Goal: Check status: Check status

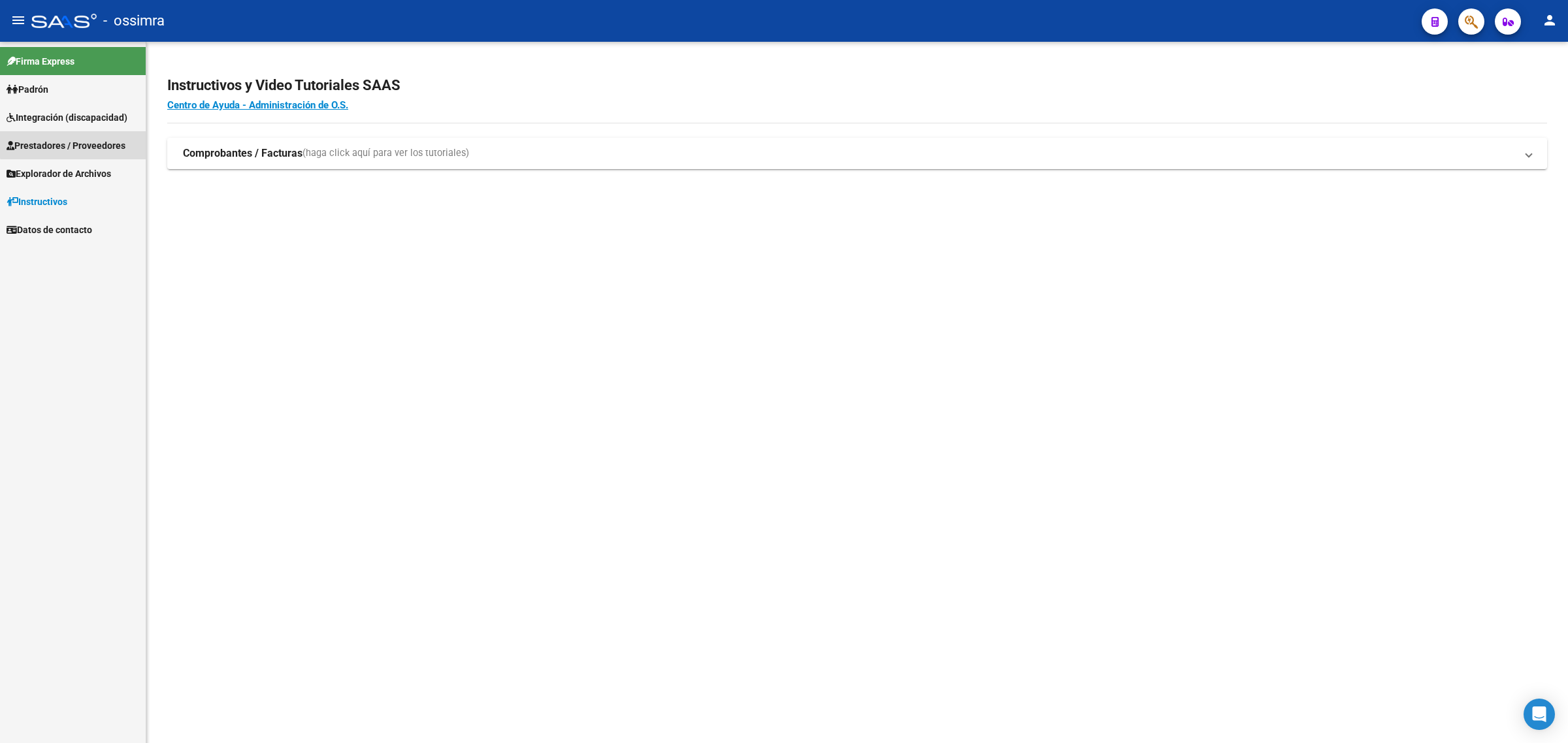
click at [77, 138] on span "Prestadores / Proveedores" at bounding box center [65, 145] width 119 height 14
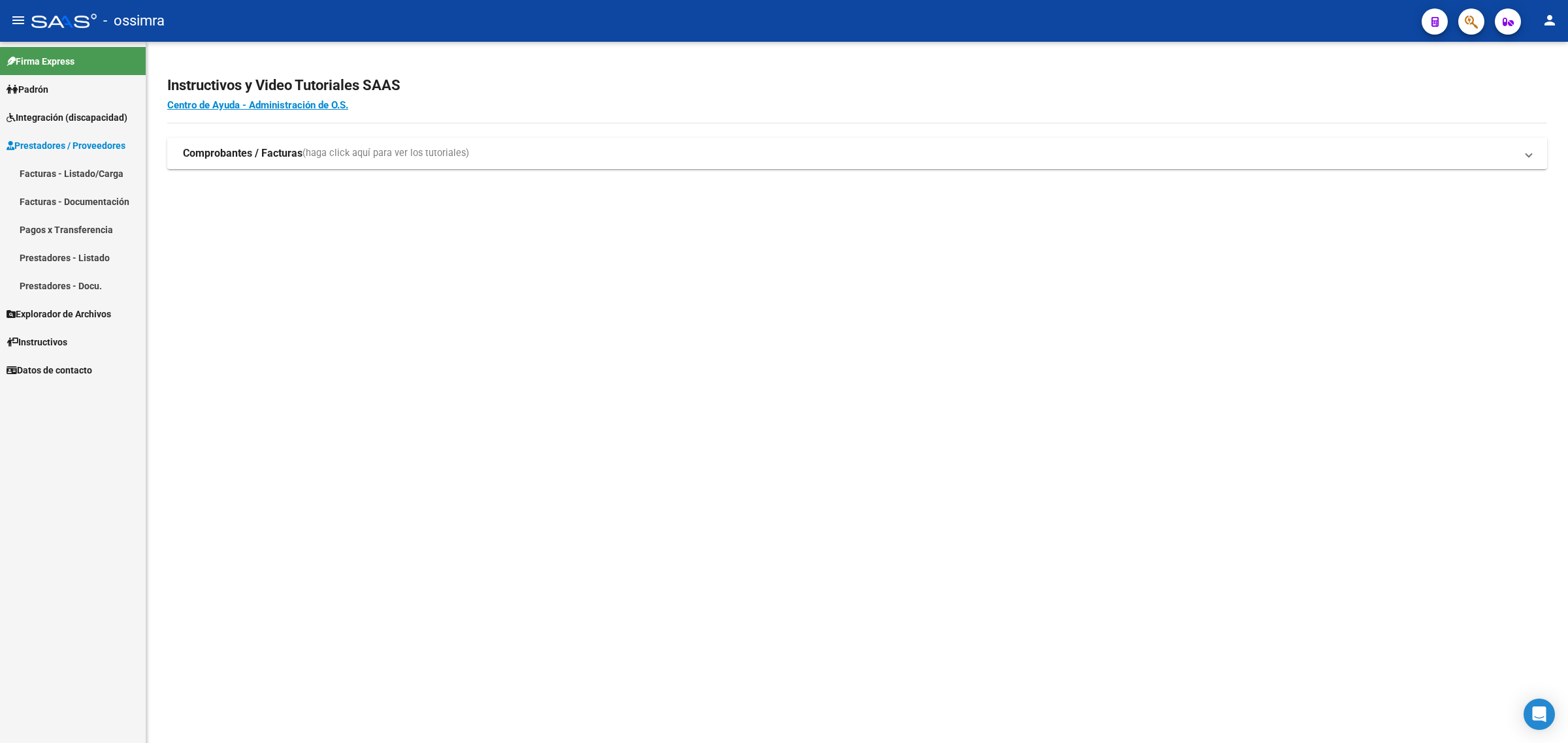
click at [80, 167] on link "Facturas - Listado/Carga" at bounding box center [72, 174] width 145 height 28
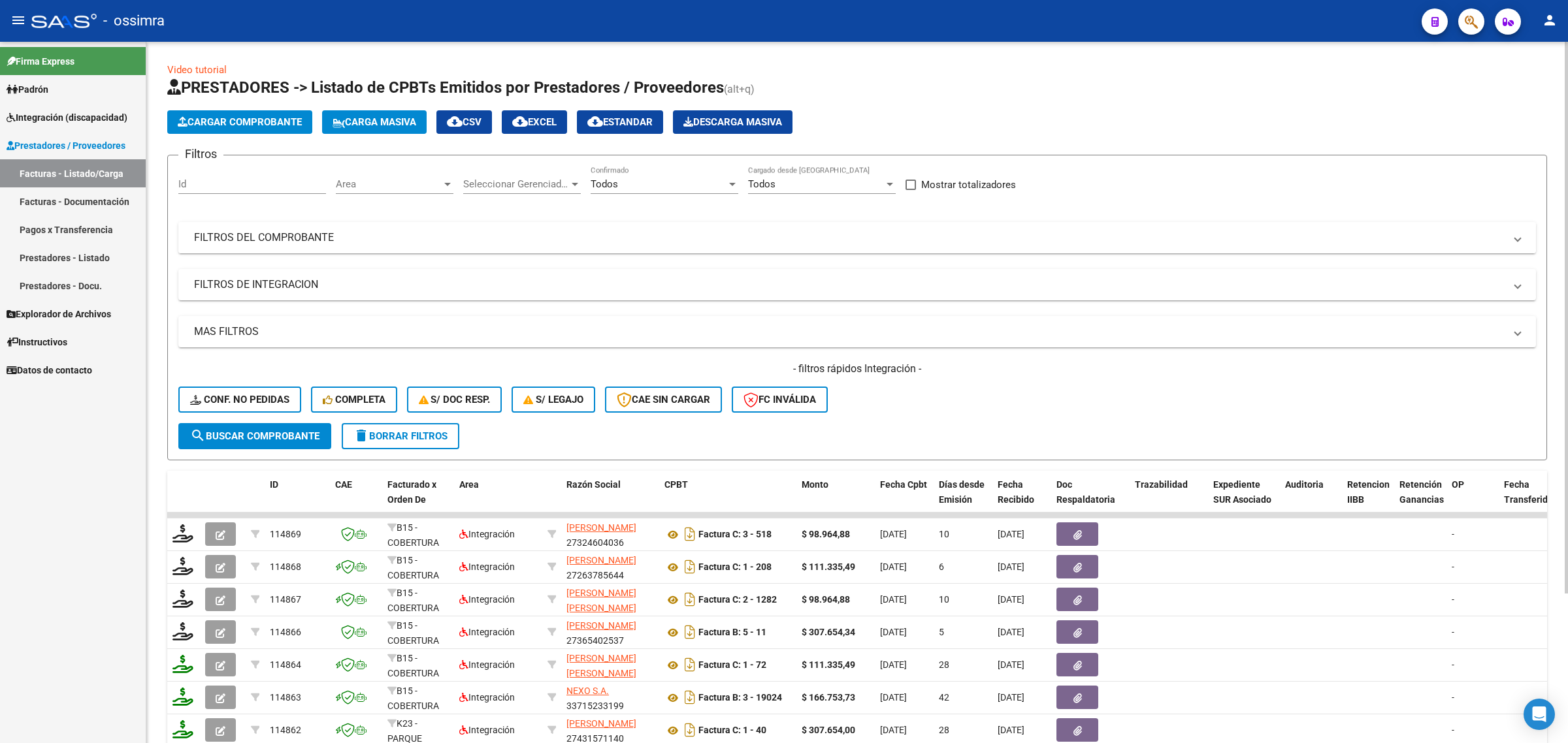
click at [266, 239] on mat-panel-title "FILTROS DEL COMPROBANTE" at bounding box center [849, 238] width 1310 height 14
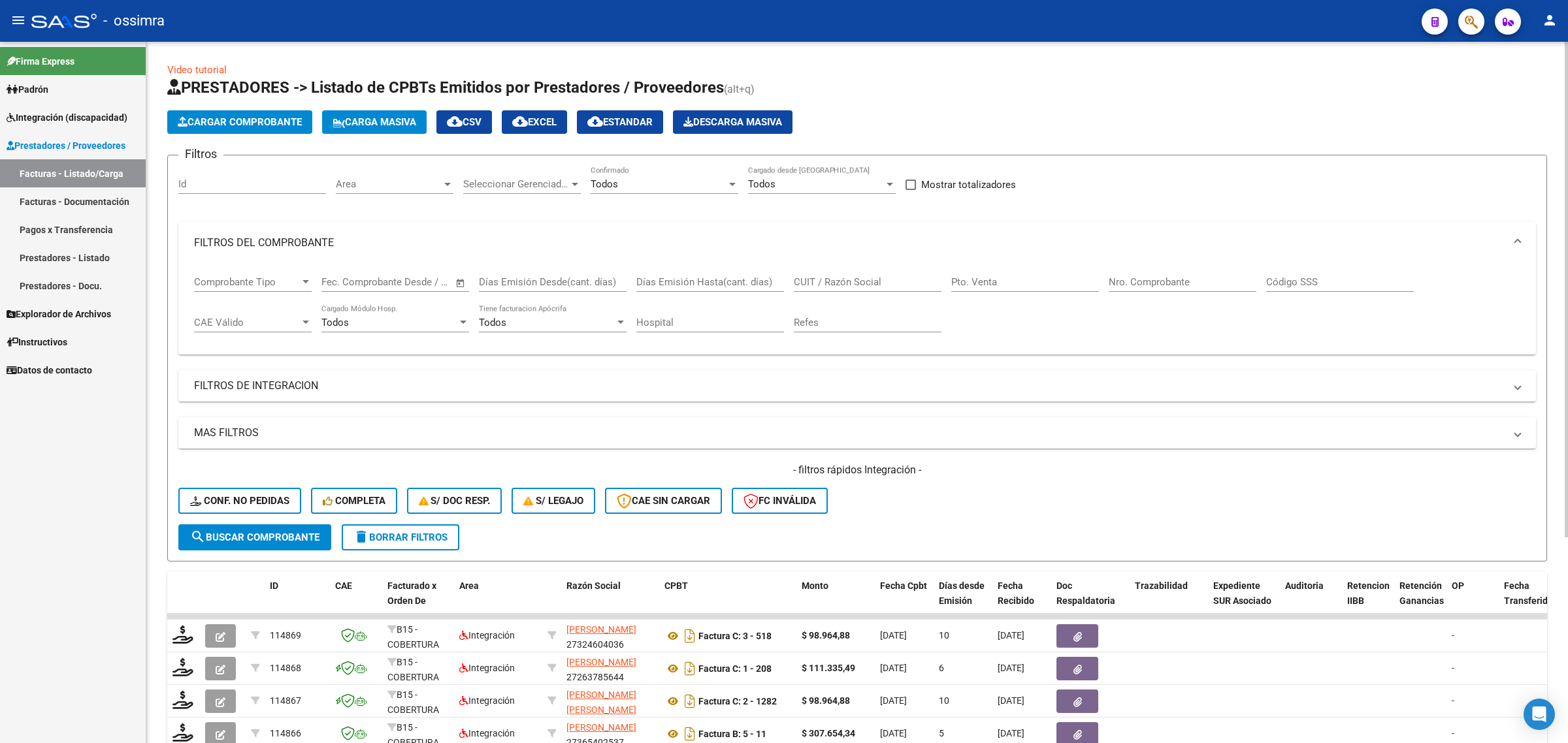
click at [877, 279] on input "CUIT / Razón Social" at bounding box center [867, 282] width 148 height 12
paste input "27263785644"
type input "27263785644"
click at [275, 540] on span "search Buscar Comprobante" at bounding box center [255, 537] width 130 height 12
